Goal: Navigation & Orientation: Find specific page/section

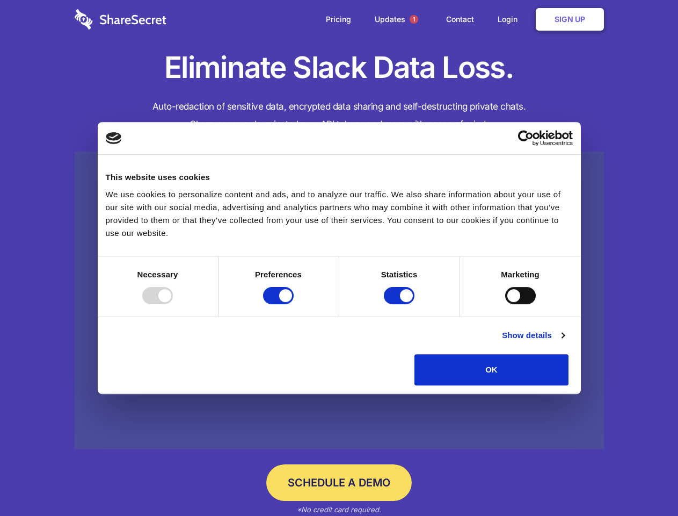
click at [173, 304] on div at bounding box center [157, 295] width 31 height 17
click at [294, 304] on input "Preferences" at bounding box center [278, 295] width 31 height 17
checkbox input "false"
click at [401, 304] on input "Statistics" at bounding box center [399, 295] width 31 height 17
checkbox input "false"
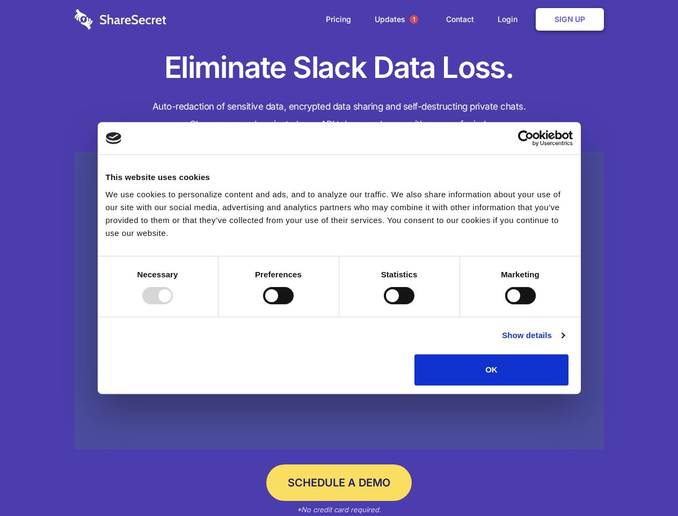
click at [505, 304] on input "Marketing" at bounding box center [520, 295] width 31 height 17
checkbox input "true"
click at [565, 342] on link "Show details" at bounding box center [533, 335] width 62 height 13
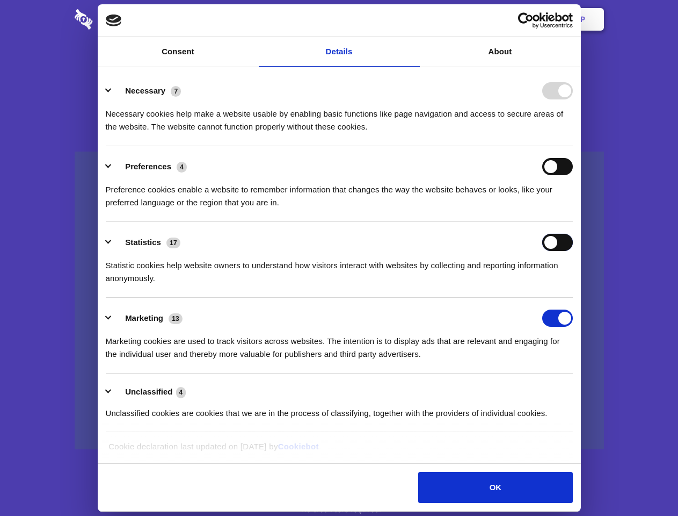
click at [573, 285] on div "Statistics 17 Statistic cookies help website owners to understand how visitors …" at bounding box center [339, 259] width 467 height 51
click at [414, 19] on span "1" at bounding box center [414, 19] width 9 height 9
